Goal: Browse casually

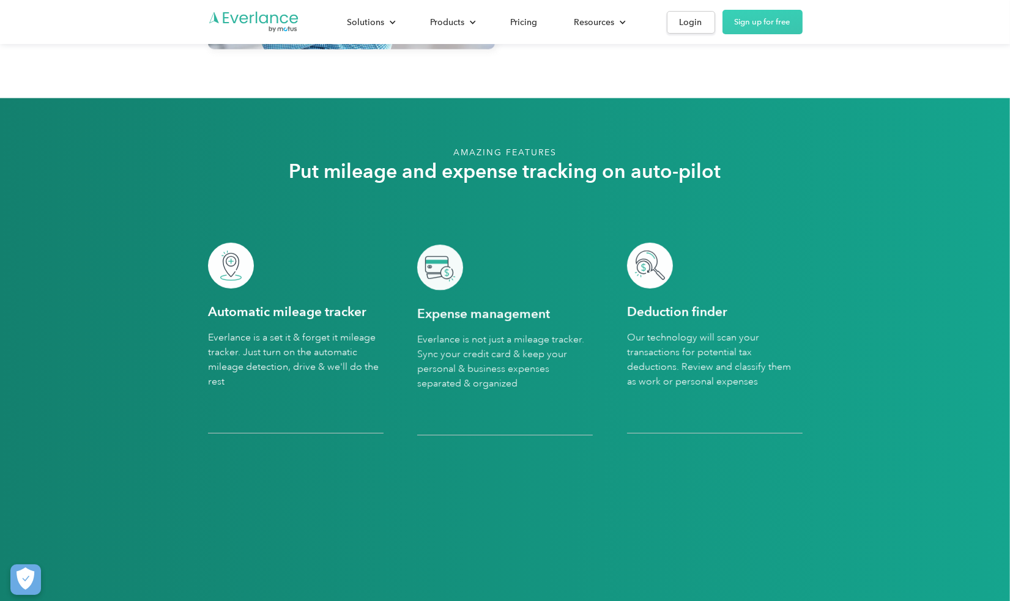
scroll to position [2874, 0]
